Goal: Information Seeking & Learning: Learn about a topic

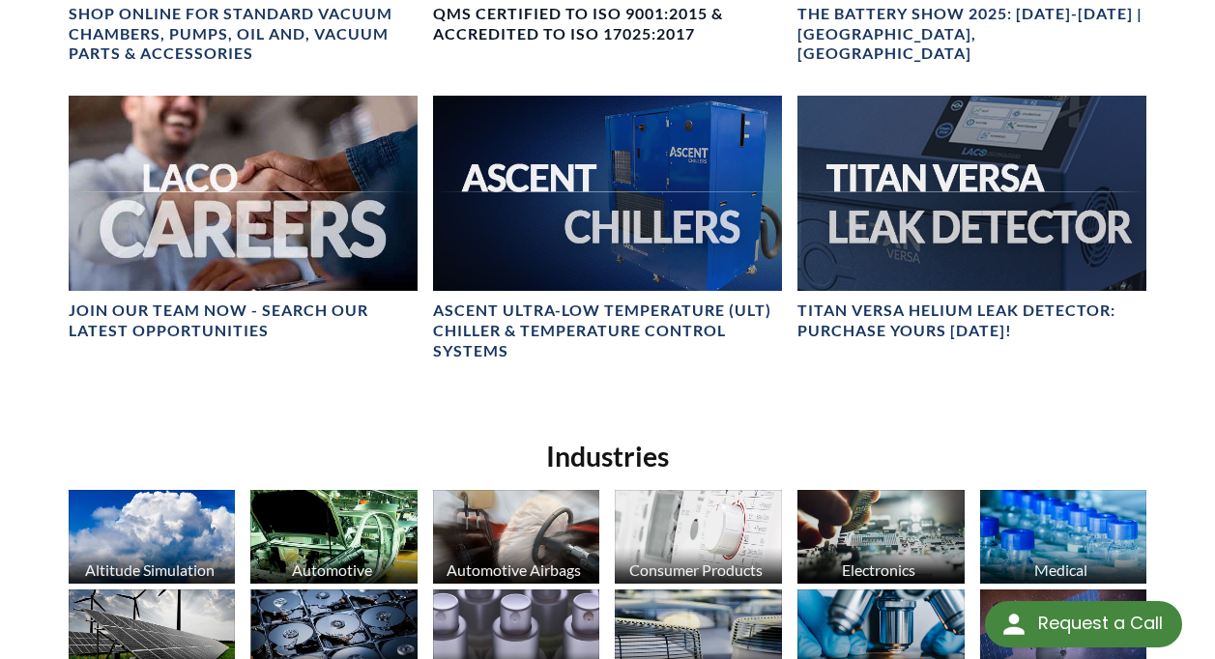
scroll to position [966, 0]
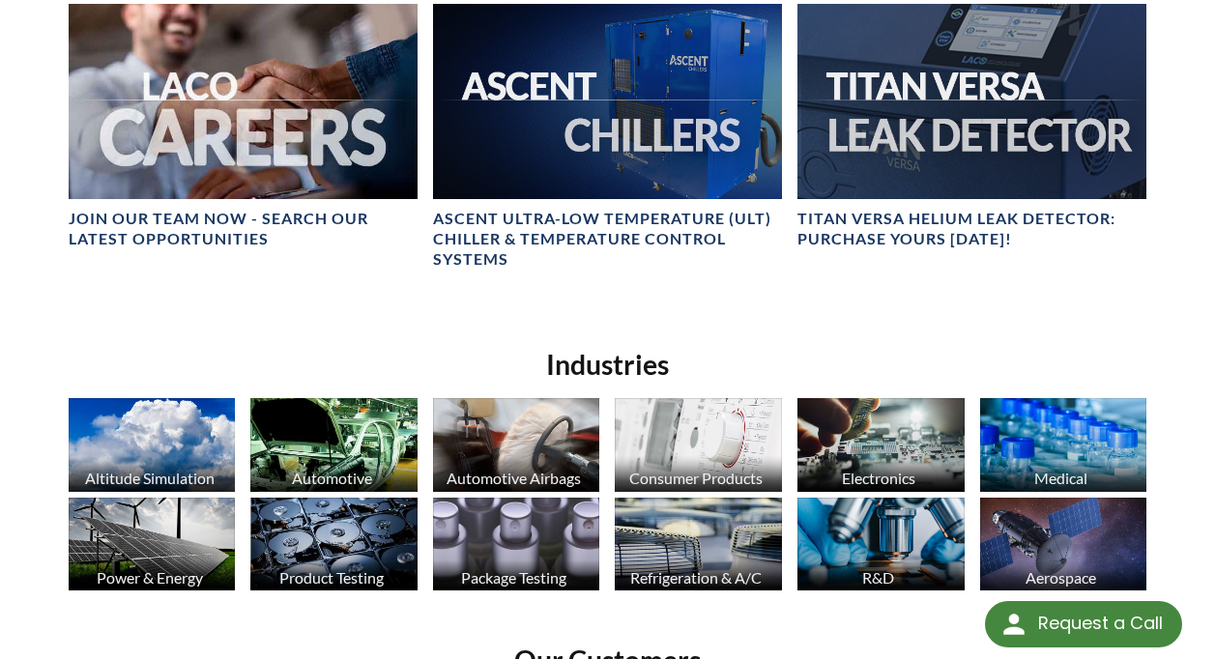
click at [368, 442] on img at bounding box center [333, 445] width 167 height 94
click at [672, 419] on img at bounding box center [698, 445] width 167 height 94
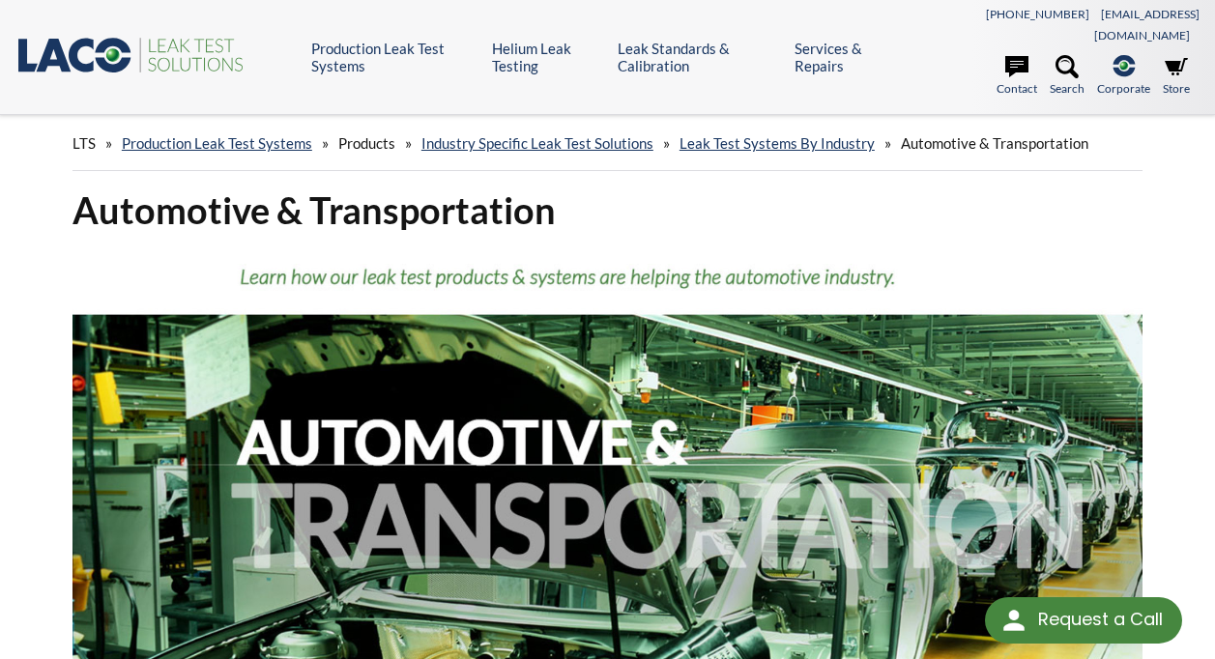
select select "Language Translate Widget"
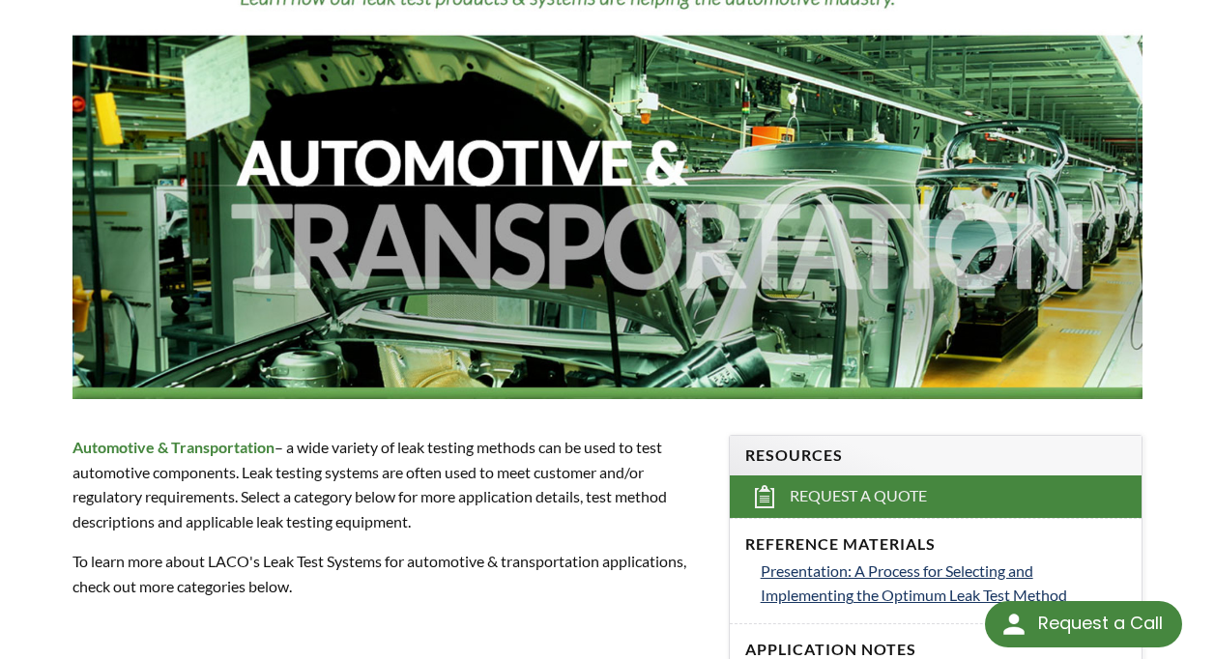
scroll to position [290, 0]
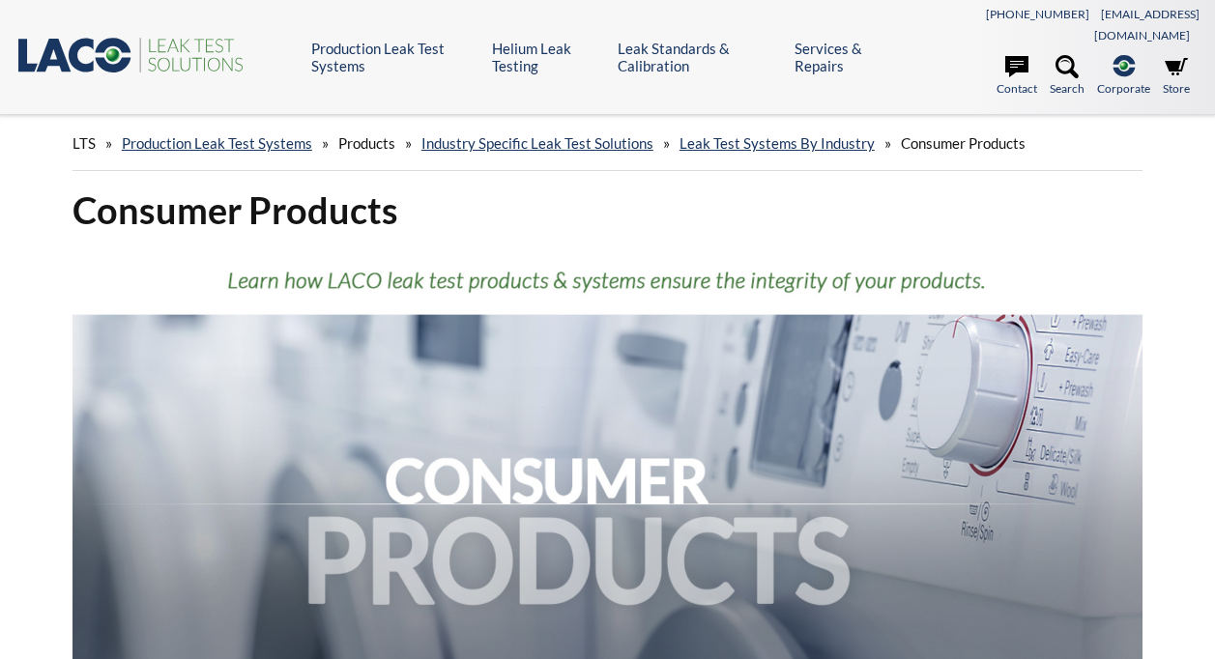
select select "Language Translate Widget"
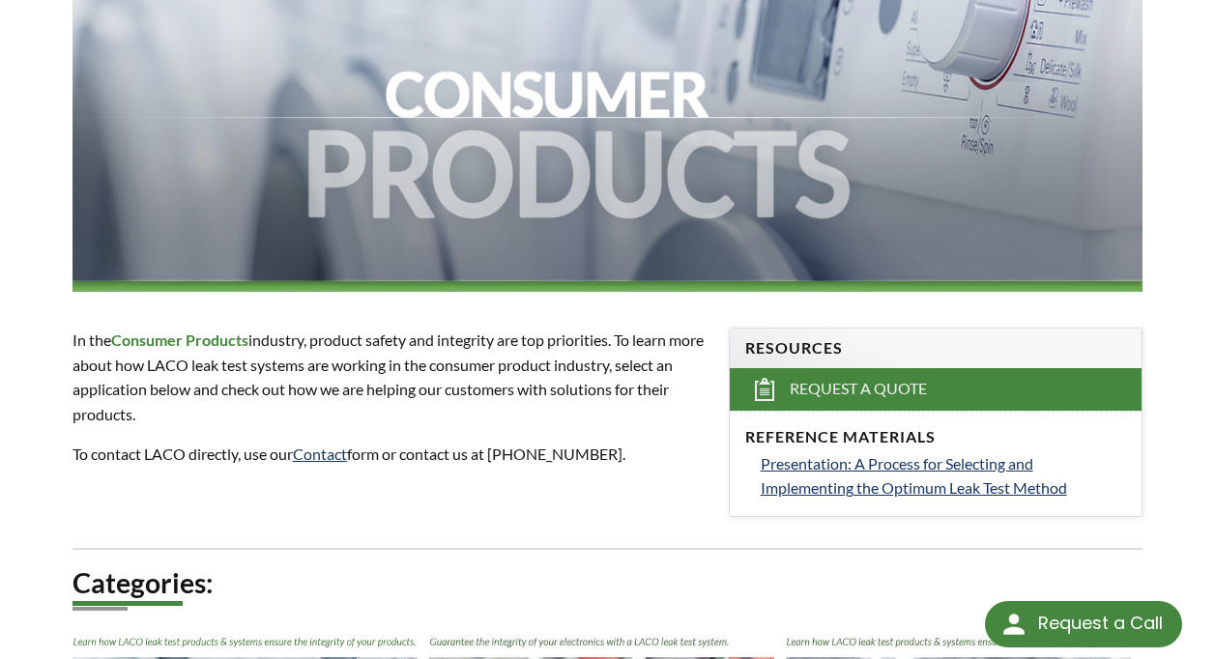
scroll to position [676, 0]
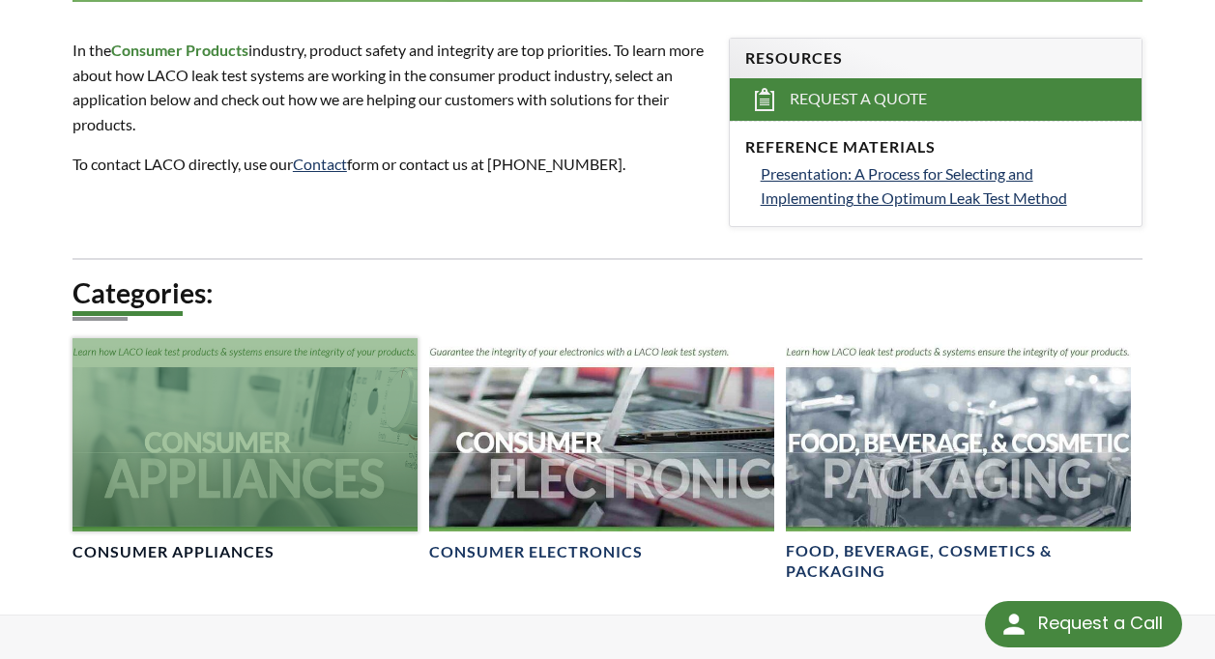
click at [365, 472] on div at bounding box center [244, 434] width 345 height 193
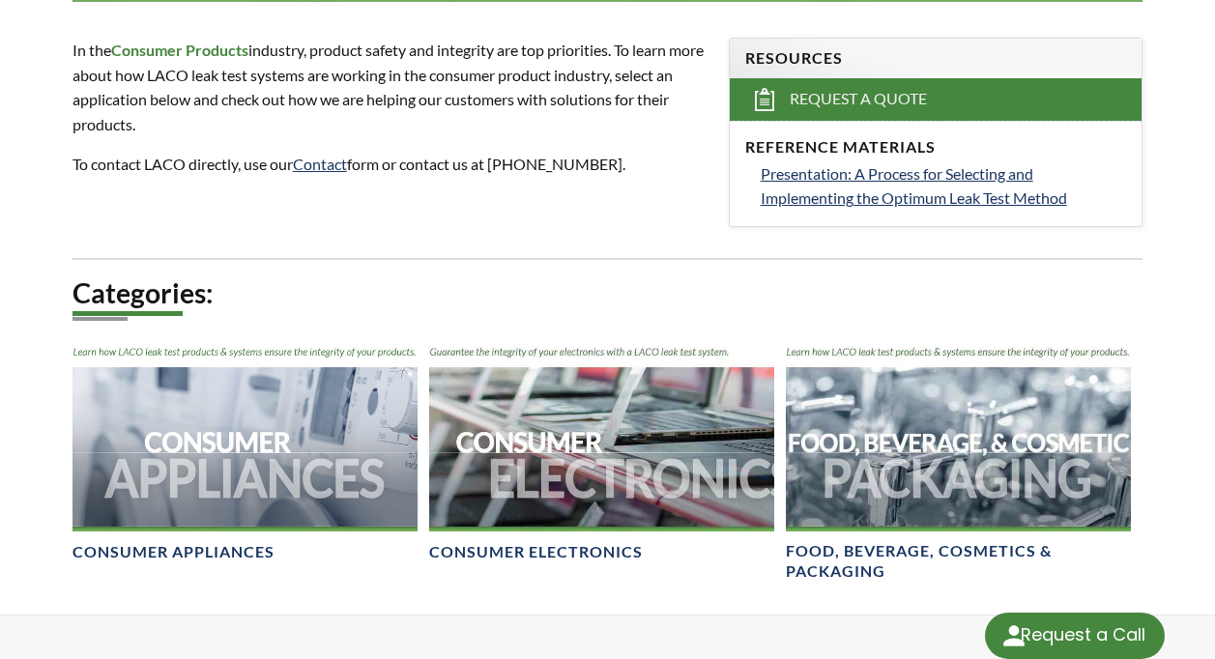
select select "Language Translate Widget"
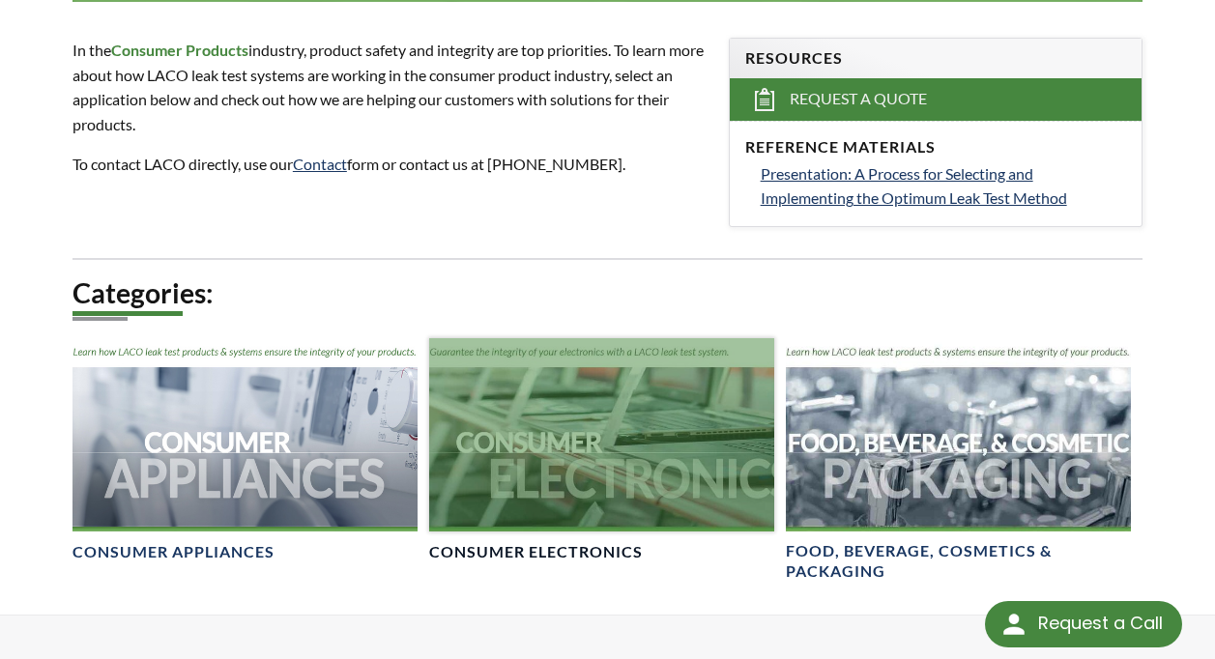
click at [650, 467] on div at bounding box center [601, 434] width 345 height 193
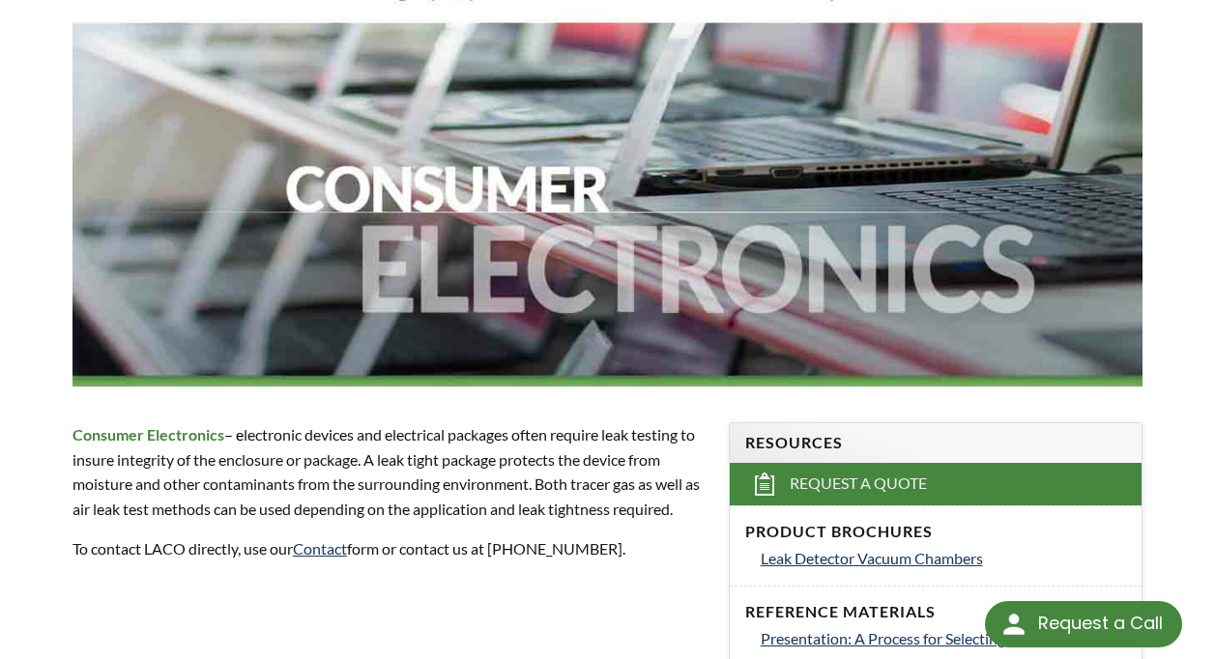
scroll to position [387, 0]
